Goal: Task Accomplishment & Management: Complete application form

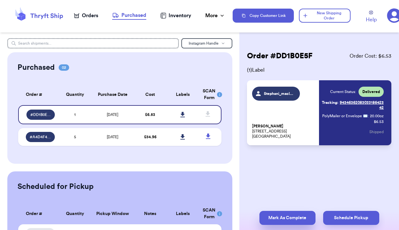
click at [277, 218] on button "Mark As Complete" at bounding box center [287, 218] width 56 height 14
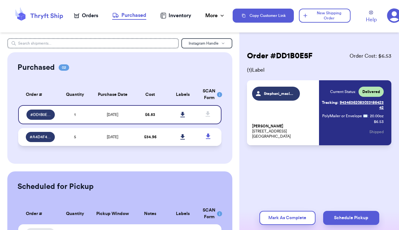
click at [127, 135] on td "[DATE]" at bounding box center [112, 137] width 43 height 18
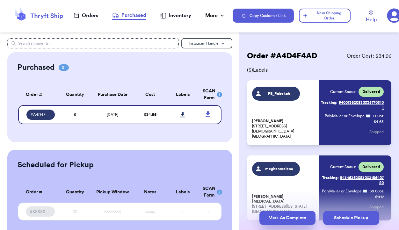
click at [274, 219] on button "Mark As Complete" at bounding box center [287, 218] width 56 height 14
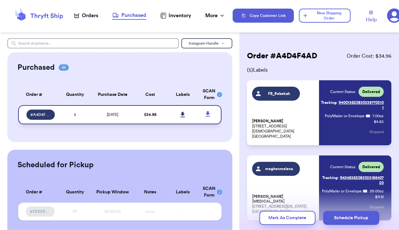
click at [129, 119] on td "[DATE]" at bounding box center [112, 114] width 43 height 19
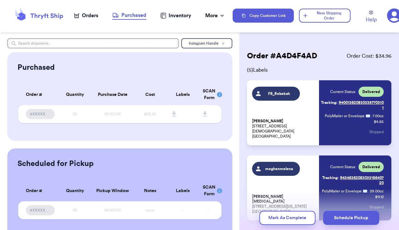
click at [85, 15] on div "Orders" at bounding box center [86, 16] width 24 height 8
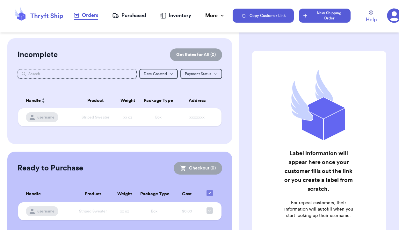
click at [322, 16] on button "New Shipping Order" at bounding box center [324, 16] width 51 height 14
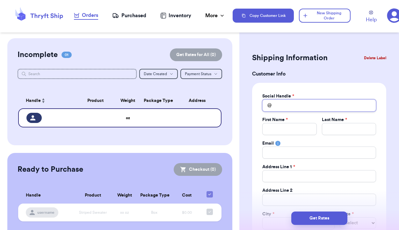
click at [300, 106] on input "Total Amount Paid" at bounding box center [319, 105] width 114 height 12
type input "F"
type input "FB"
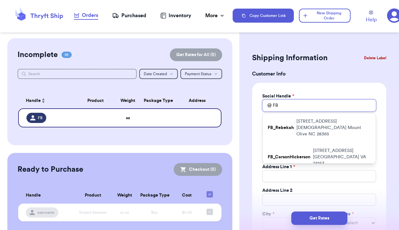
type input "FB_"
type input "FB_R"
type input "FB_Ra"
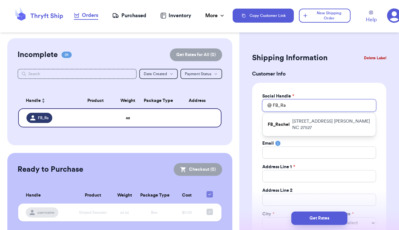
type input "FB_Rad"
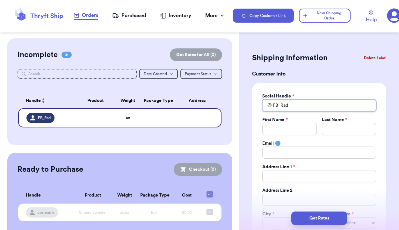
type input "FB_Radh"
type input "FB_Radhi"
type input "FB_Radhik"
type input "FB_Radhika"
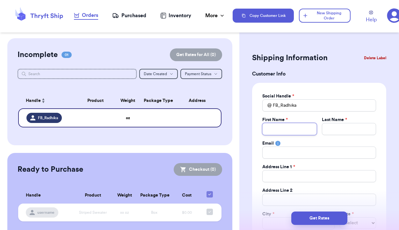
click at [288, 130] on input "Total Amount Paid" at bounding box center [289, 129] width 54 height 12
type input "R"
type input "Ra"
type input "Rad"
type input "Radh"
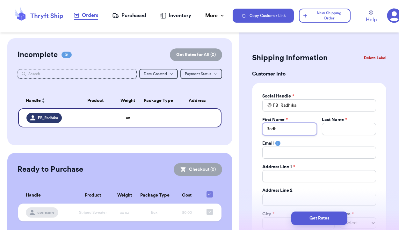
type input "Radhi"
type input "Radhik"
type input "Radhika"
click at [328, 130] on input "Total Amount Paid" at bounding box center [349, 129] width 54 height 12
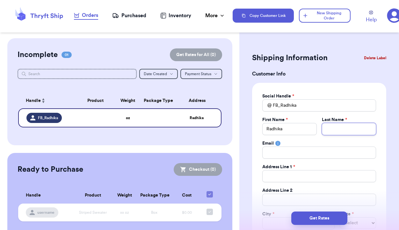
type input "Z"
type input "ZP"
type input "Z"
type input "P"
type input "Pa"
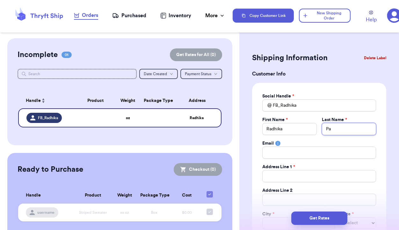
type input "Pat"
type input "Pate"
type input "Patel"
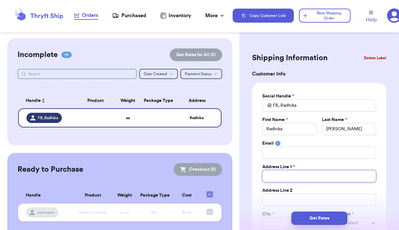
click at [302, 176] on input "Total Amount Paid" at bounding box center [319, 176] width 114 height 12
type input "1"
type input "12"
type input "120"
type input "1209"
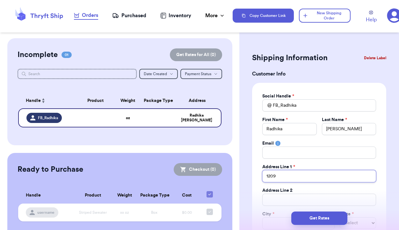
type input "1209"
type input "1209 V"
type input "1209 Vi"
type input "1209 Vir"
type input "1209 Virg"
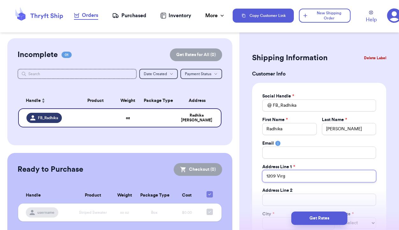
type input "1209 Virgi"
type input "1209 Virgin"
type input "1209 Virgini"
type input "1209 Virginia"
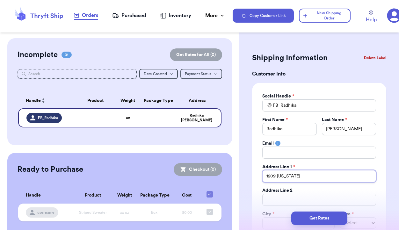
type input "1209 Virginia A"
type input "1209 Virginia Av"
type input "1209 Virginia Ave"
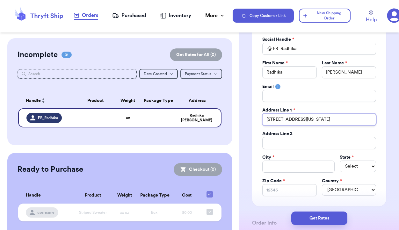
scroll to position [58, 0]
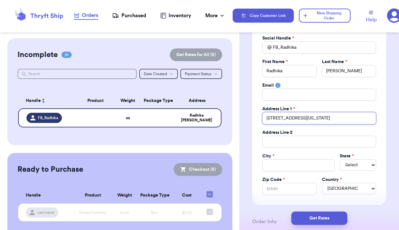
type input "1209 Virginia Ave"
click at [289, 165] on input "Total Amount Paid" at bounding box center [298, 165] width 72 height 12
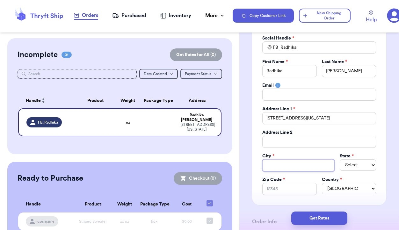
type input "D"
type input "Du"
type input "Dur"
type input "Durh"
type input "Durha"
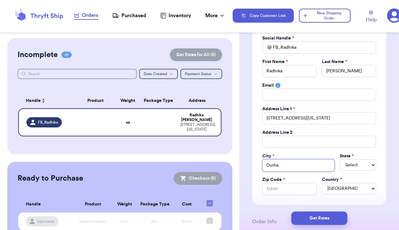
type input "Durham"
click at [354, 165] on select "Select AL AK AZ AR CA CO CT DE DC FL GA HI ID IL IN IA KS KY LA ME MD MA MI MN …" at bounding box center [358, 164] width 36 height 11
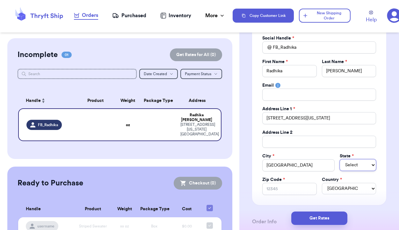
select select "NC"
click at [272, 192] on input "Zip Code *" at bounding box center [289, 189] width 54 height 12
type input "2"
type input "27"
type input "277"
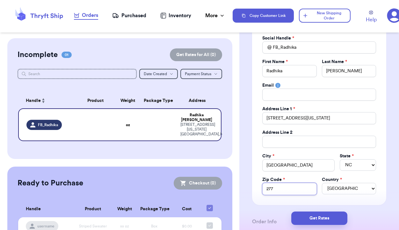
type input "2770"
type input "27705"
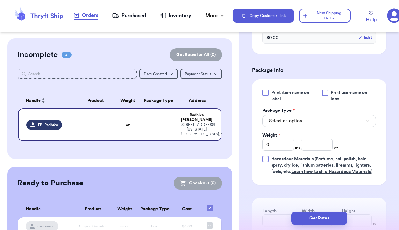
scroll to position [321, 0]
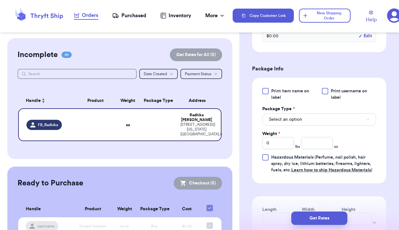
type input "27705"
click at [303, 119] on button "Select an option" at bounding box center [319, 119] width 114 height 12
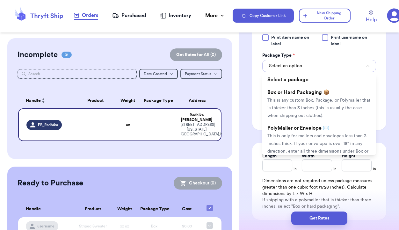
scroll to position [374, 0]
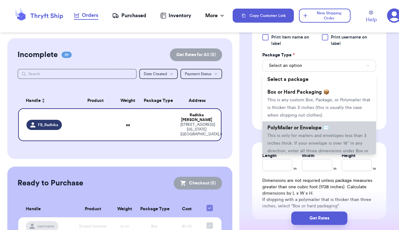
click at [297, 139] on li "PolyMailer or Envelope ✉️ This is only for mailers and envelopes less than 3 in…" at bounding box center [319, 142] width 114 height 43
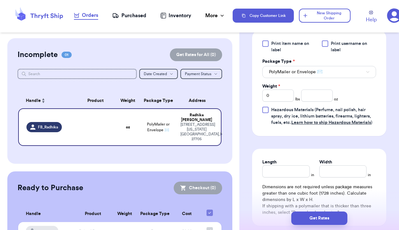
scroll to position [368, 0]
click at [317, 95] on input "number" at bounding box center [317, 96] width 32 height 12
type input "13"
click at [287, 173] on input "Length" at bounding box center [285, 172] width 47 height 12
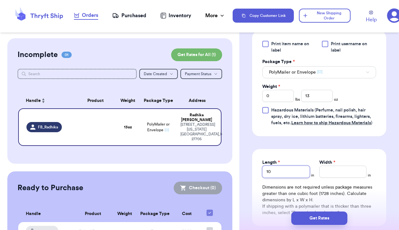
type input "10"
click at [333, 177] on input "Width *" at bounding box center [342, 172] width 47 height 12
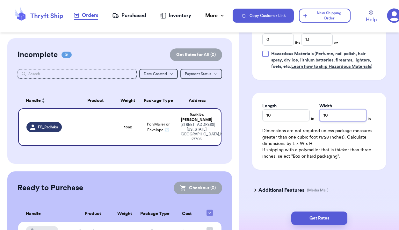
scroll to position [428, 0]
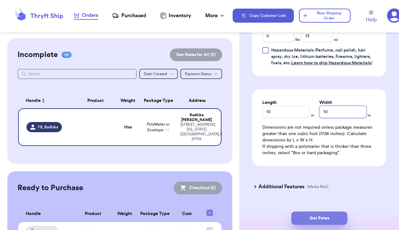
type input "10"
click at [325, 216] on button "Get Rates" at bounding box center [319, 218] width 56 height 13
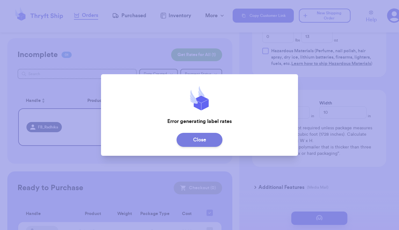
click at [201, 136] on button "Close" at bounding box center [200, 140] width 46 height 14
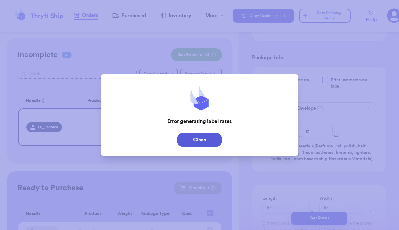
scroll to position [217, 0]
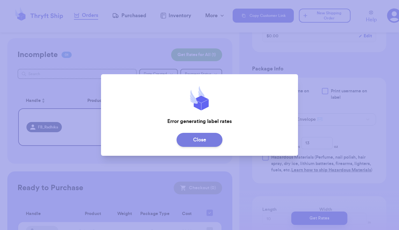
click at [208, 142] on button "Close" at bounding box center [200, 140] width 46 height 14
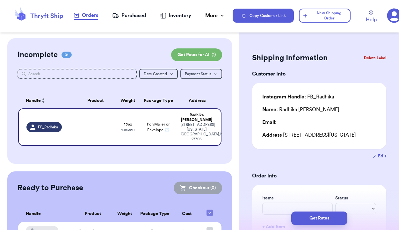
scroll to position [0, 0]
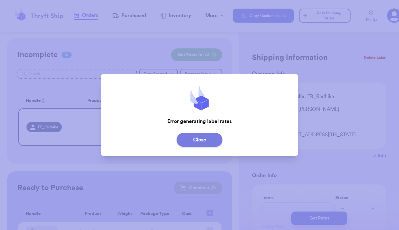
click at [201, 142] on button "Close" at bounding box center [200, 140] width 46 height 14
click at [195, 135] on button "Close" at bounding box center [200, 140] width 46 height 14
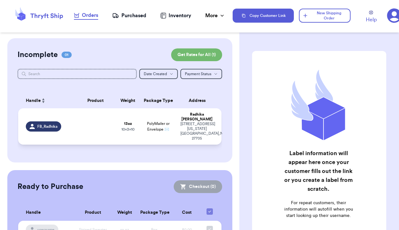
click at [170, 122] on td "PolyMailer or Envelope ✉️" at bounding box center [158, 126] width 37 height 36
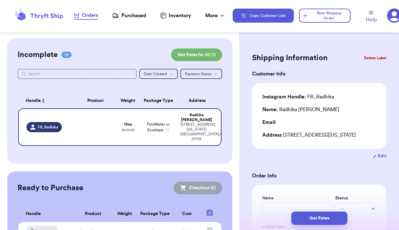
click at [377, 157] on button "Edit" at bounding box center [379, 156] width 13 height 6
select select "NC"
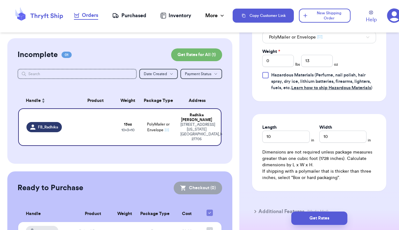
scroll to position [443, 0]
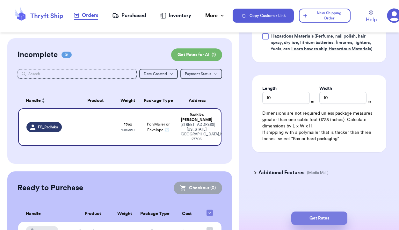
click at [308, 219] on button "Get Rates" at bounding box center [319, 218] width 56 height 13
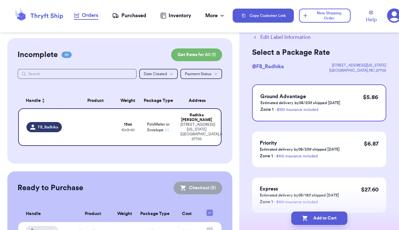
scroll to position [17, 0]
click at [320, 219] on button "Add to Cart" at bounding box center [319, 218] width 56 height 13
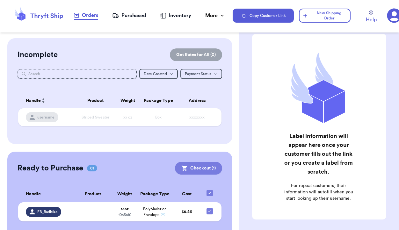
click at [193, 168] on button "Checkout ( 1 )" at bounding box center [198, 168] width 47 height 13
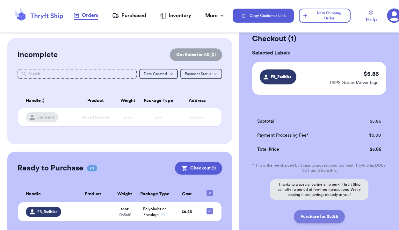
click at [317, 218] on button "Purchase for $5.86" at bounding box center [319, 216] width 51 height 13
checkbox input "false"
checkbox input "true"
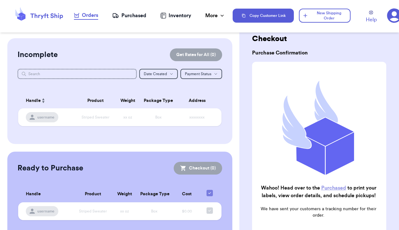
click at [137, 14] on div "Purchased" at bounding box center [129, 16] width 34 height 8
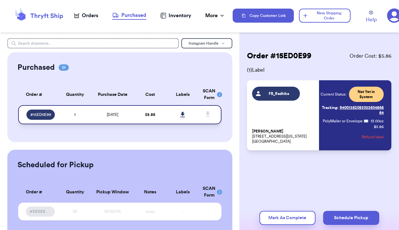
click at [184, 114] on icon at bounding box center [182, 114] width 4 height 5
